Goal: Task Accomplishment & Management: Manage account settings

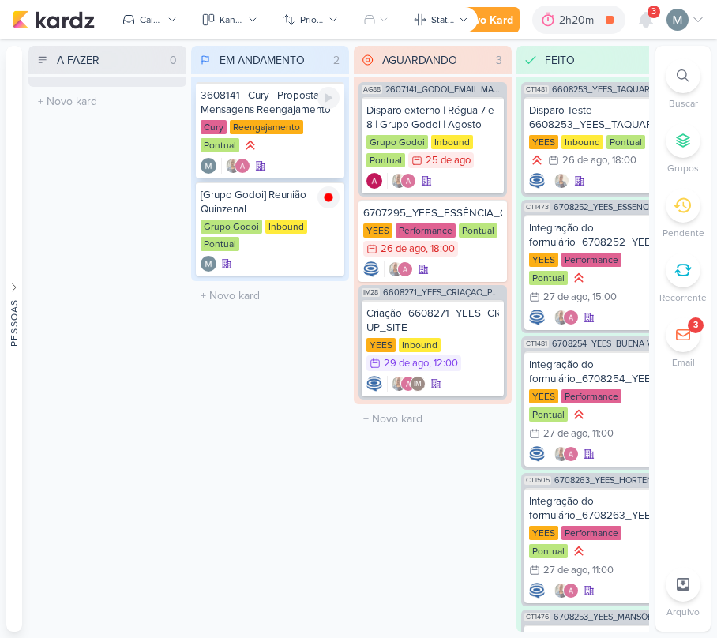
click at [329, 104] on div at bounding box center [329, 98] width 22 height 22
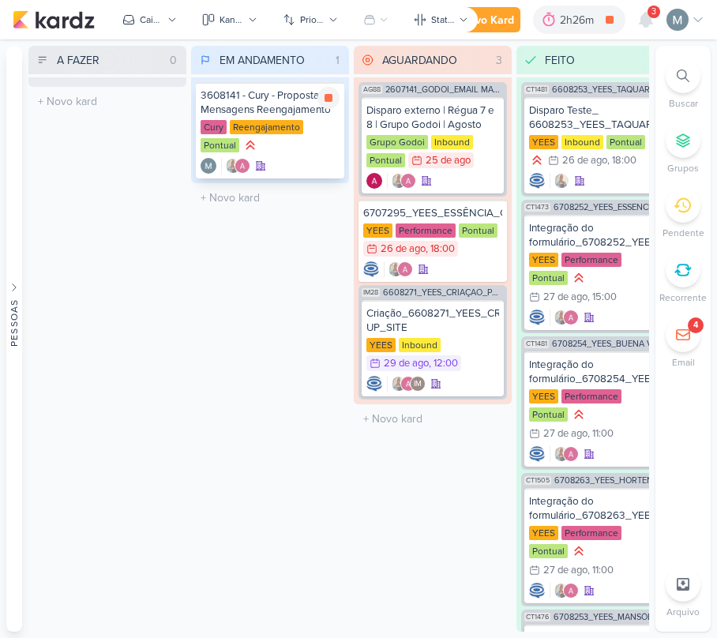
click at [307, 140] on div "Cury Reengajamento Pontual" at bounding box center [270, 137] width 139 height 35
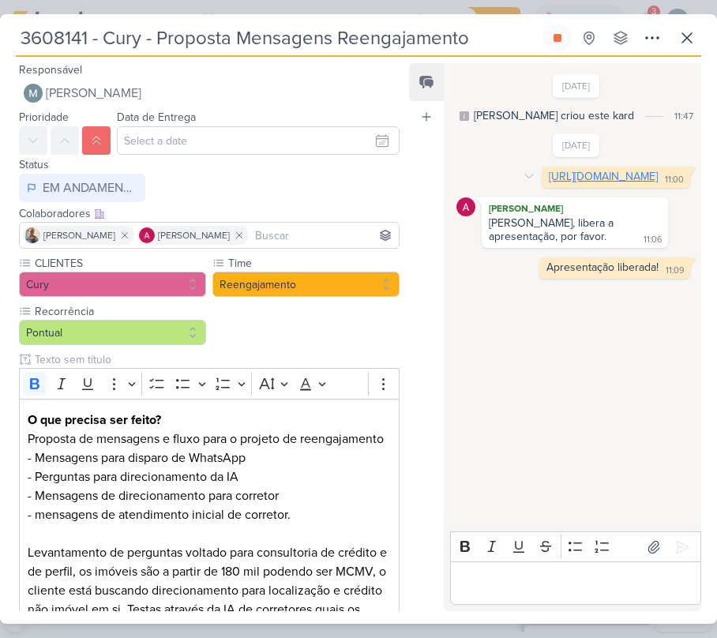
click at [549, 183] on link "[URL][DOMAIN_NAME]" at bounding box center [603, 176] width 109 height 13
click at [695, 38] on icon at bounding box center [687, 37] width 19 height 19
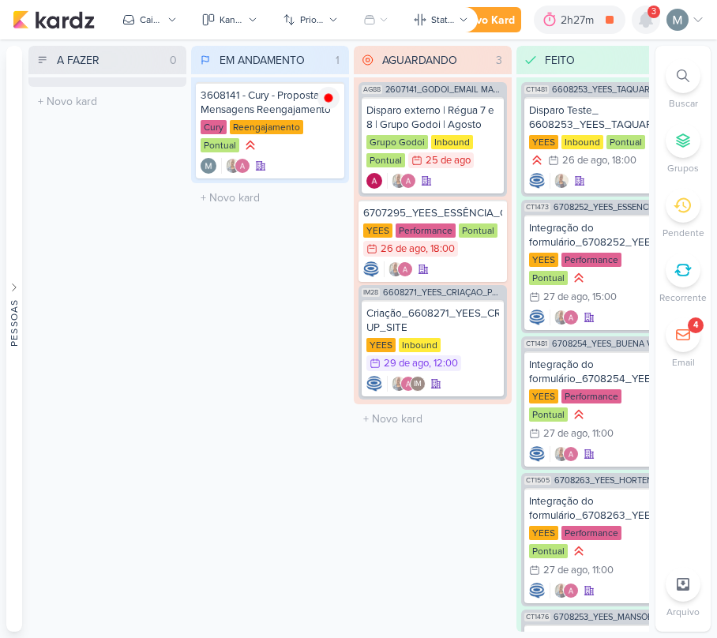
click at [638, 22] on icon at bounding box center [646, 19] width 19 height 19
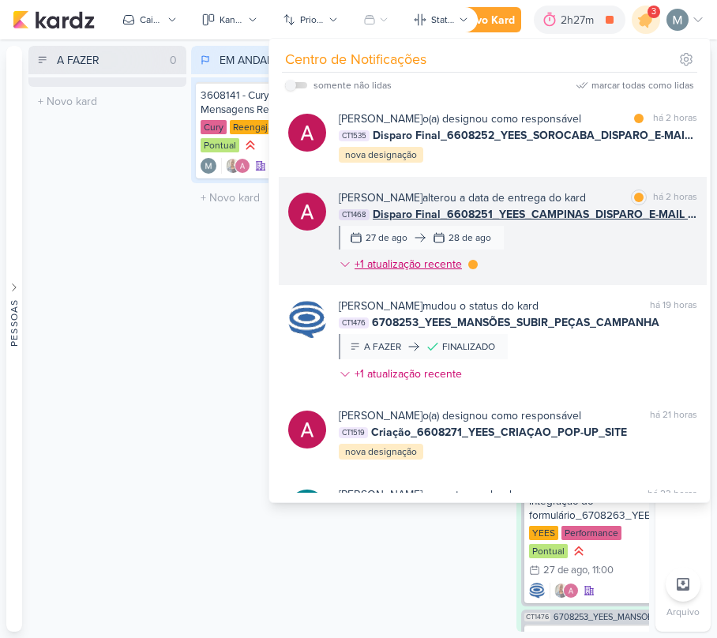
click at [469, 265] on div at bounding box center [472, 264] width 9 height 9
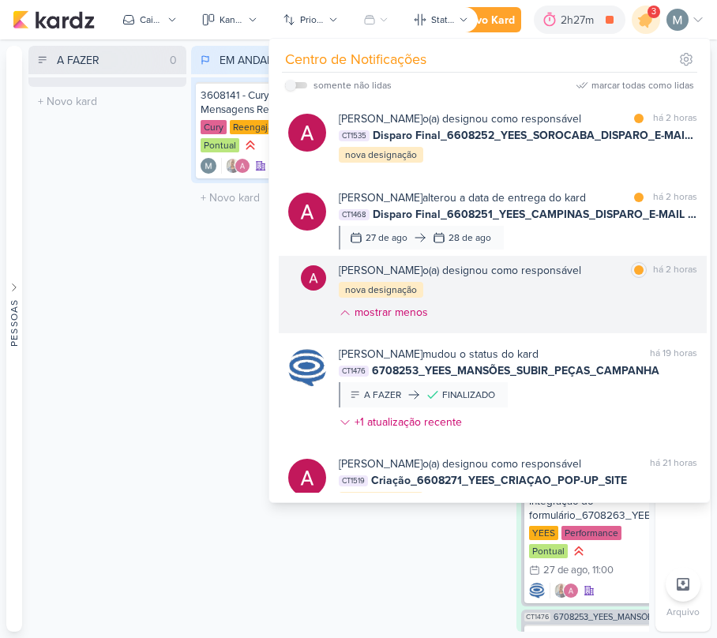
click at [642, 276] on div "marcar como lida há 2 horas" at bounding box center [664, 270] width 66 height 17
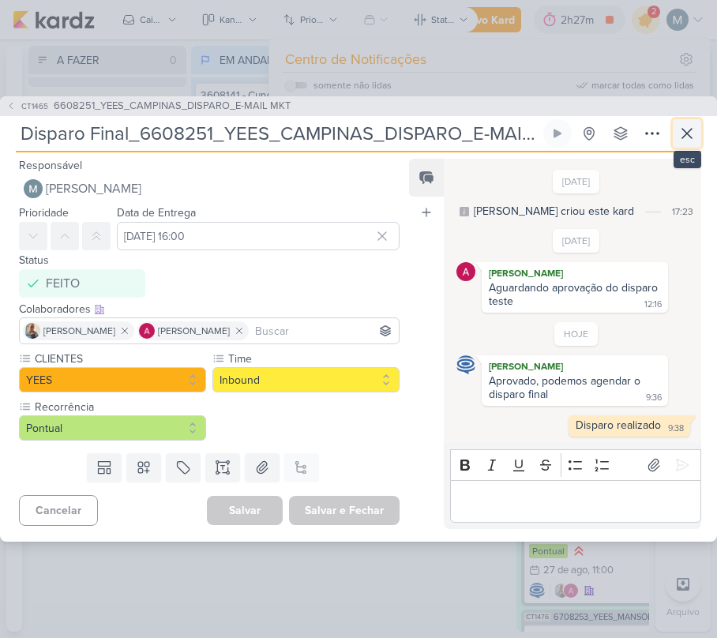
click at [699, 121] on button at bounding box center [687, 133] width 28 height 28
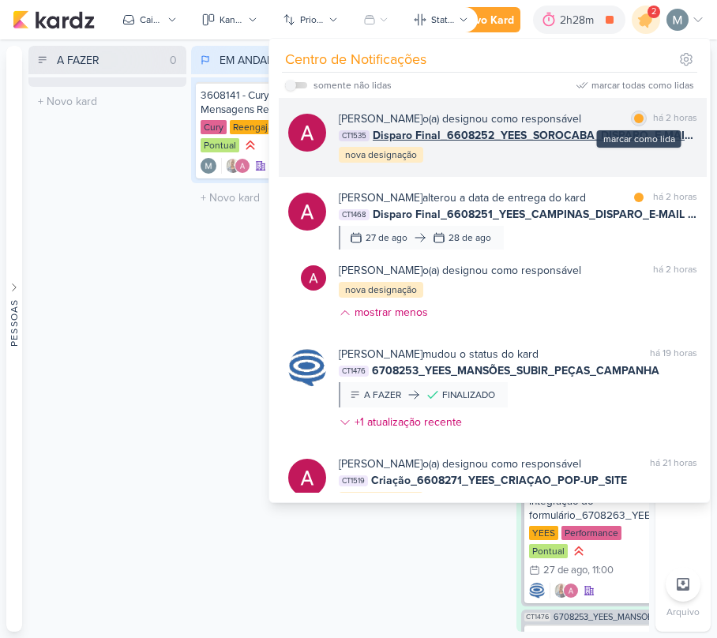
click at [638, 120] on div "marcar como lida" at bounding box center [639, 119] width 16 height 16
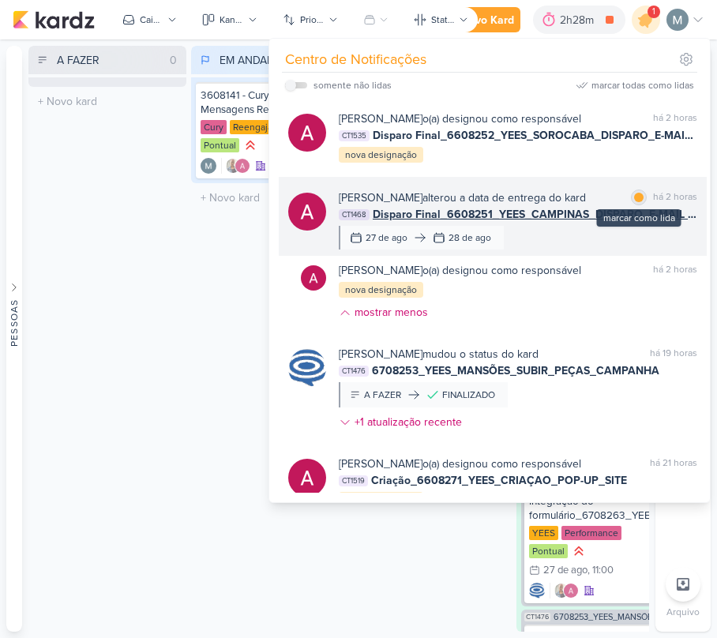
click at [634, 197] on div at bounding box center [638, 197] width 9 height 9
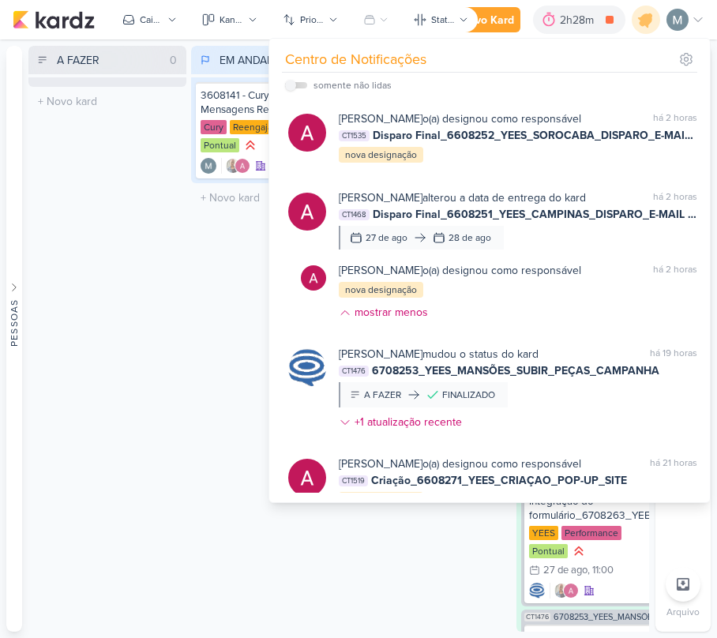
click at [52, 330] on div "A FAZER 0 Mover Para Esquerda Mover Para Direita [GEOGRAPHIC_DATA] O título do …" at bounding box center [107, 339] width 158 height 586
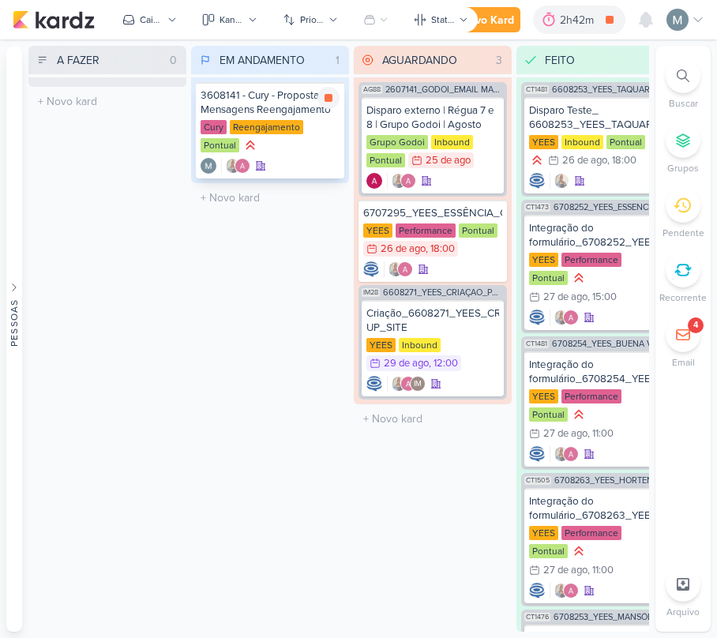
click at [311, 142] on div "Cury Reengajamento Pontual" at bounding box center [270, 137] width 139 height 35
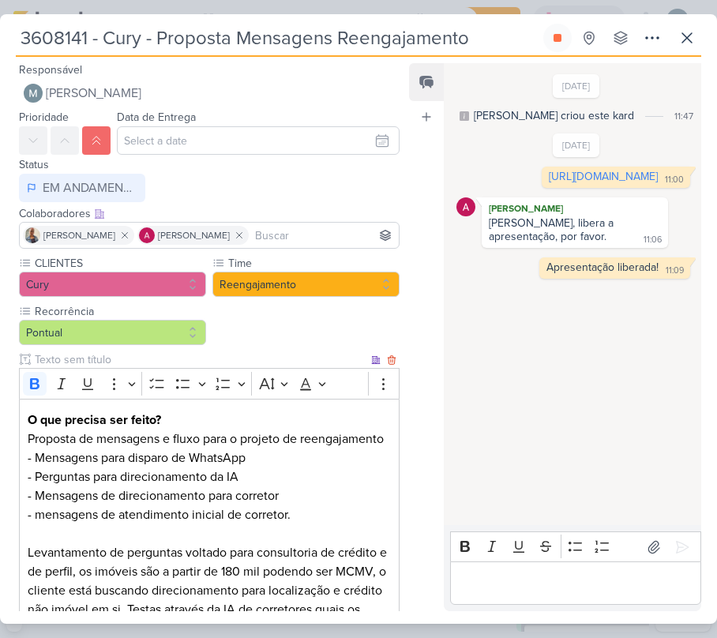
scroll to position [105, 0]
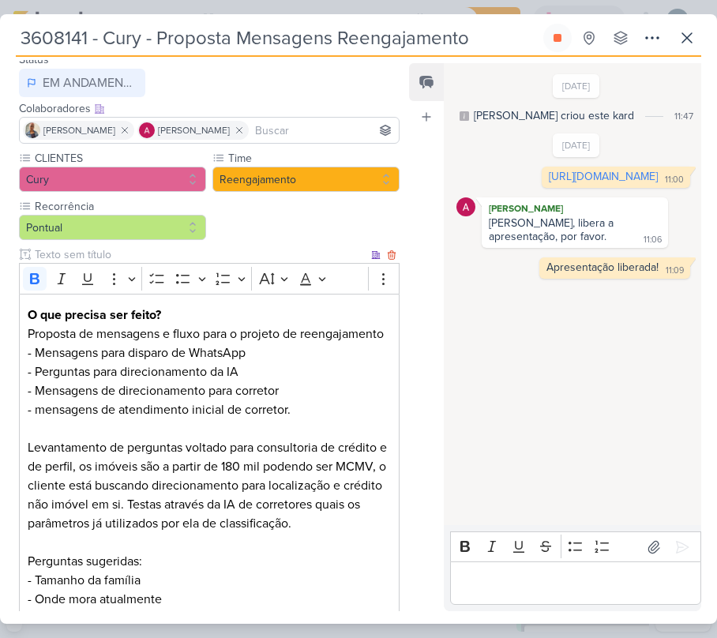
click at [89, 333] on p "O que precisa ser feito? Proposta de mensagens e fluxo para o projeto de reenga…" at bounding box center [209, 505] width 363 height 398
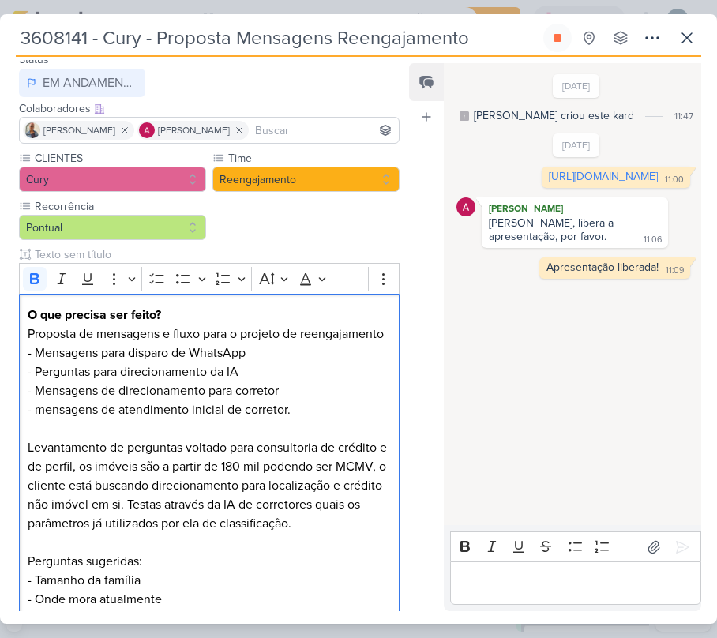
click at [435, 551] on div "Feed Atrelar email Solte o email para atrelar ao kard" at bounding box center [426, 337] width 35 height 548
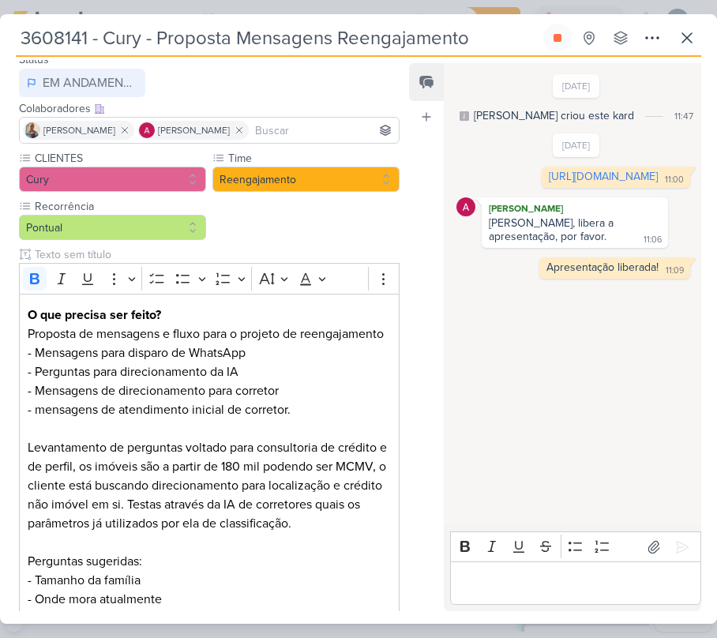
click at [118, 321] on strong "O que precisa ser feito?" at bounding box center [95, 315] width 134 height 16
click at [130, 336] on p "O que precisa ser feito? Proposta de mensagens e fluxo para o projeto de reenga…" at bounding box center [209, 505] width 363 height 398
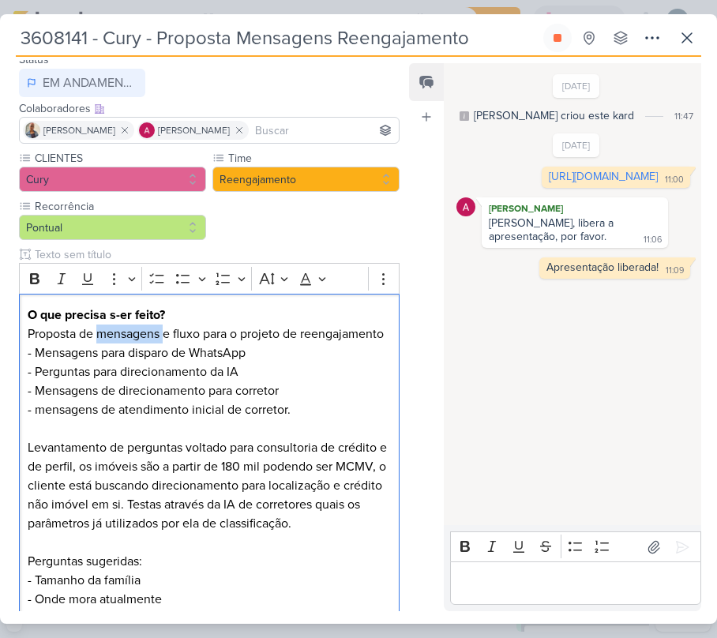
click at [621, 488] on div "[DATE] [PERSON_NAME] criou este kard 11:47 [DATE] 11:00" at bounding box center [572, 295] width 256 height 461
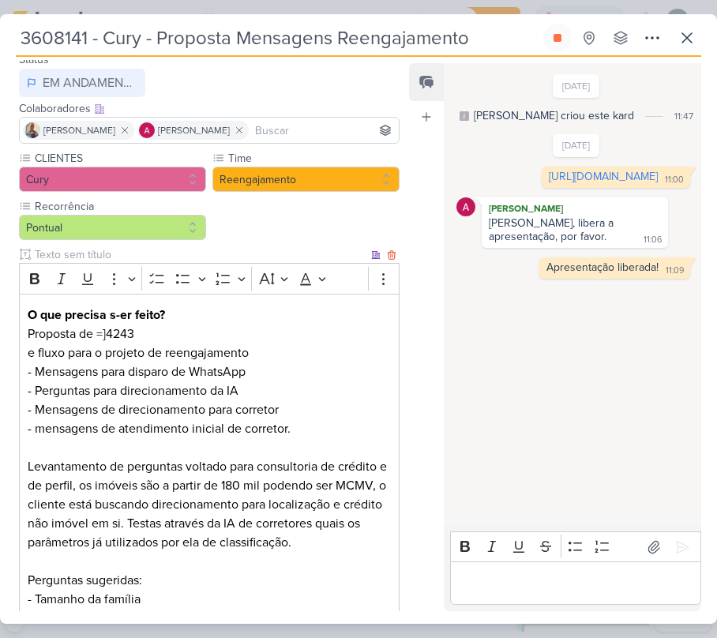
click at [134, 340] on p "O que precisa s-er feito? Proposta de =]4243" at bounding box center [209, 325] width 363 height 38
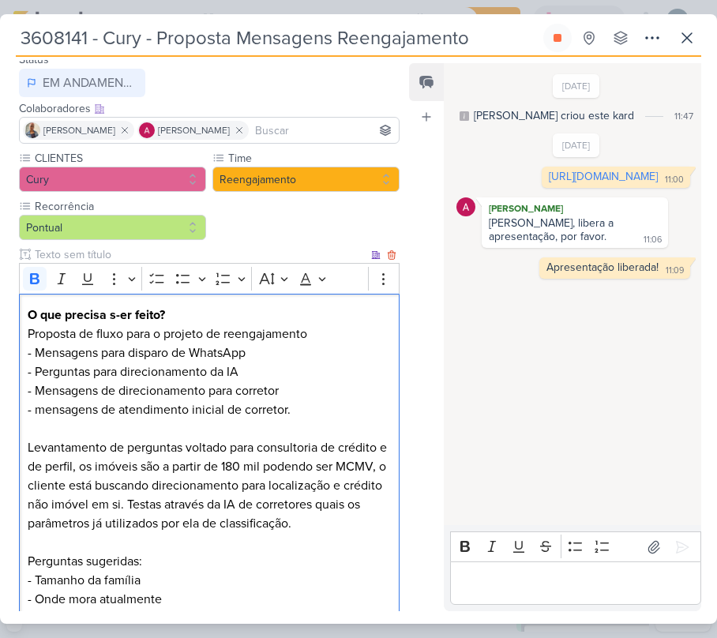
click at [120, 316] on strong "O que precisa s-er feito?" at bounding box center [96, 315] width 137 height 16
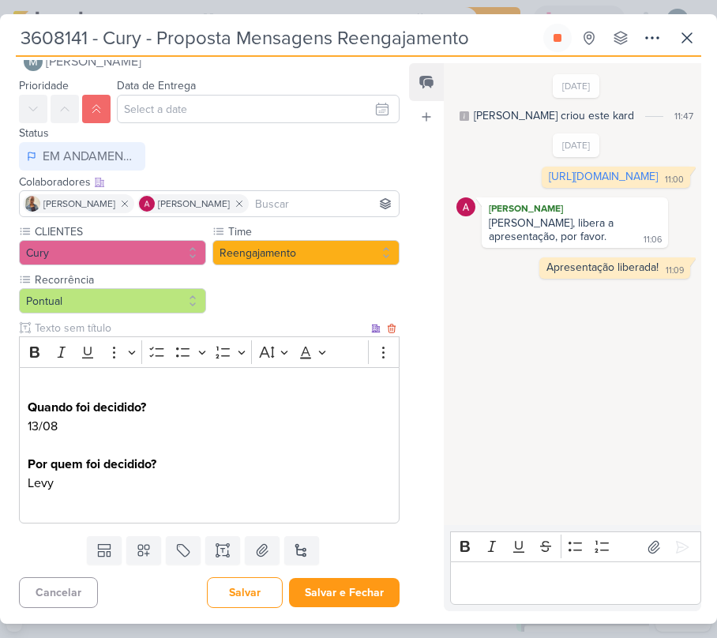
scroll to position [0, 0]
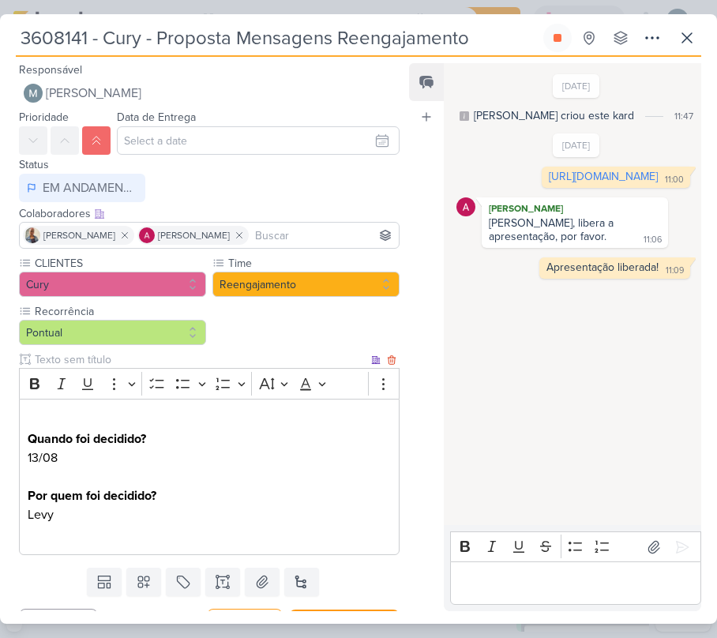
click at [49, 427] on p "⁠⁠⁠⁠⁠⁠⁠ Quando foi decidido? 13/08" at bounding box center [209, 439] width 363 height 57
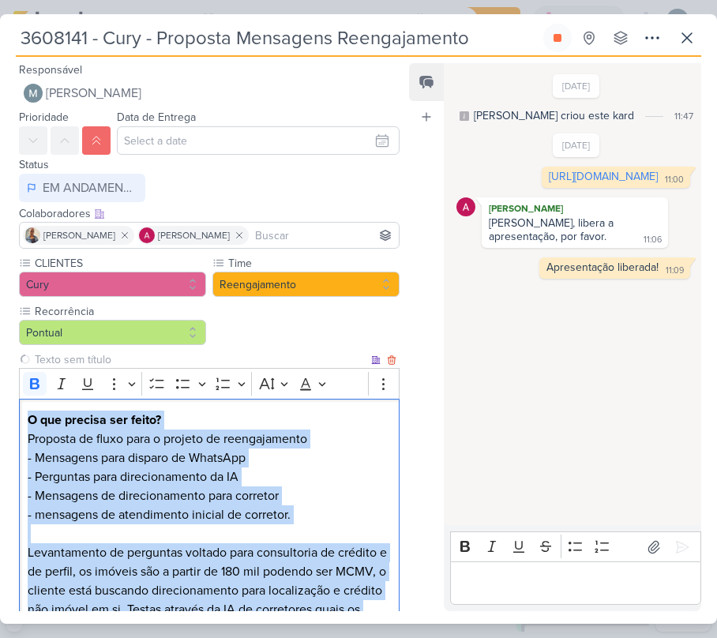
click at [49, 427] on strong "O que precisa ser feito?" at bounding box center [95, 420] width 134 height 16
